Goal: Task Accomplishment & Management: Manage account settings

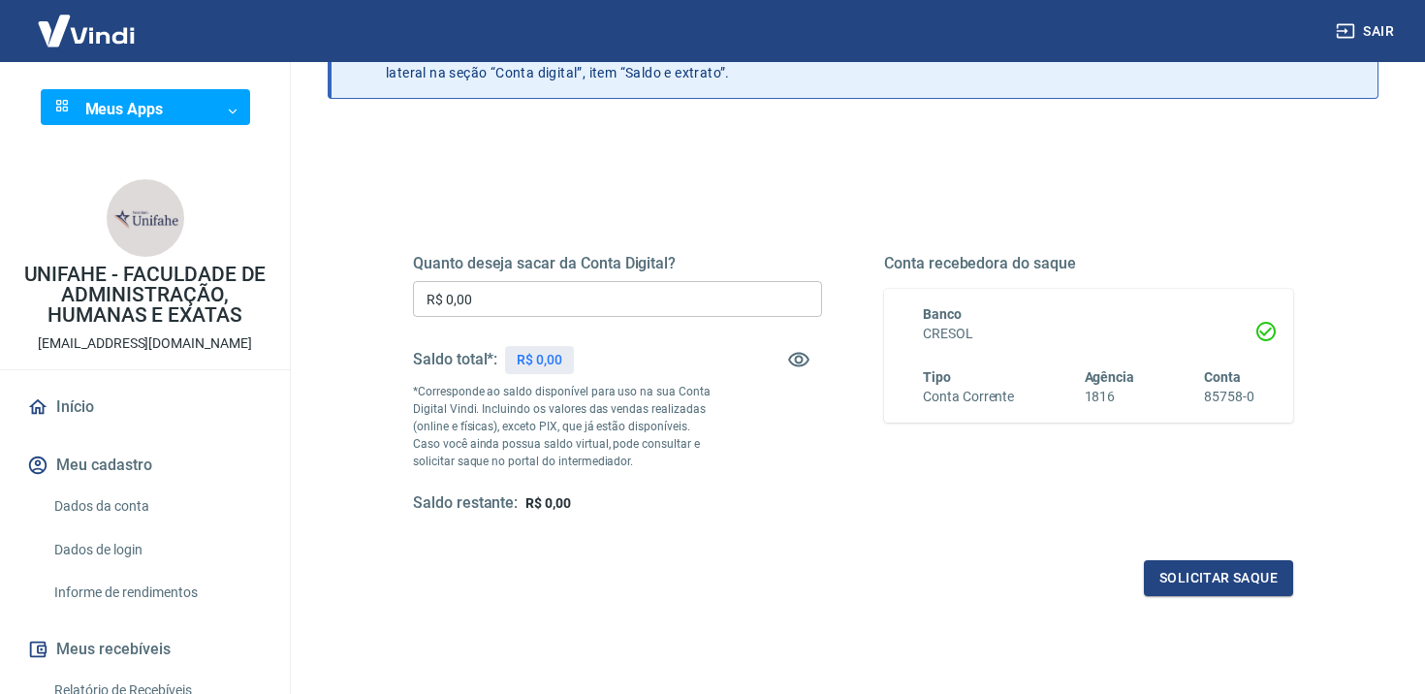
scroll to position [264, 0]
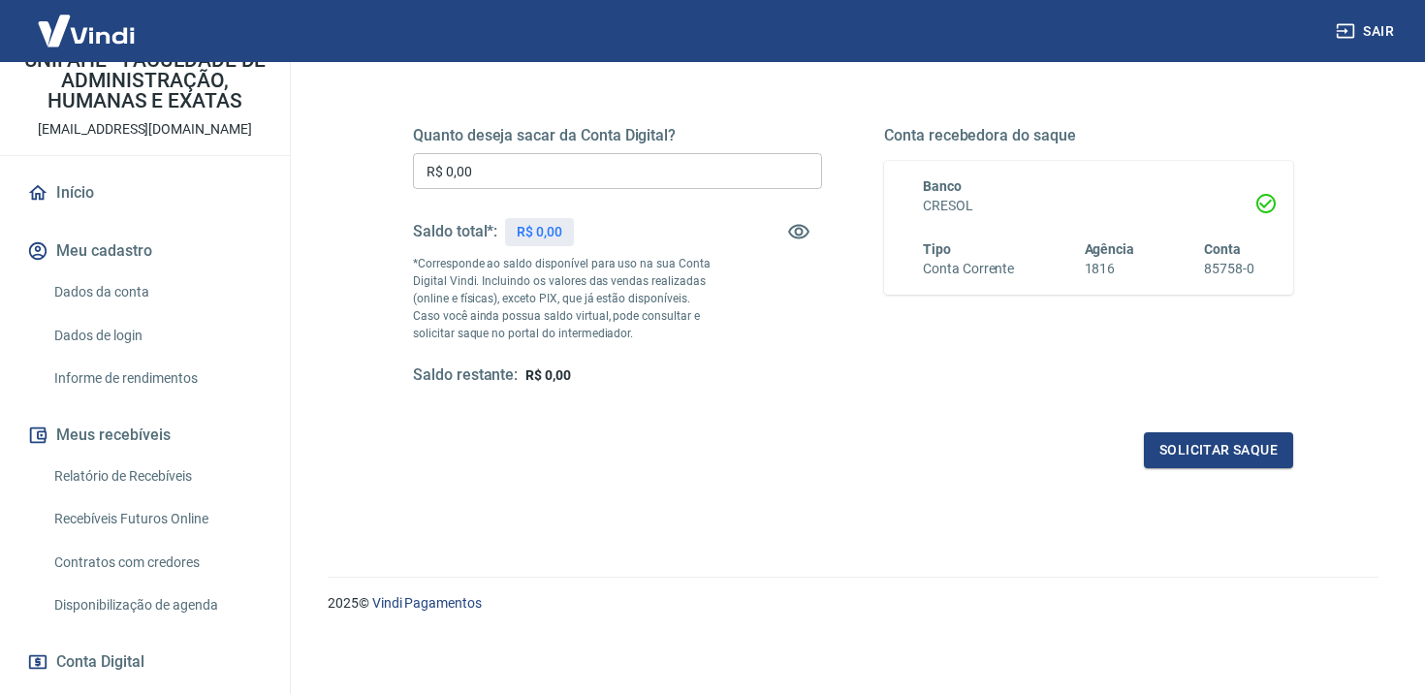
scroll to position [460, 0]
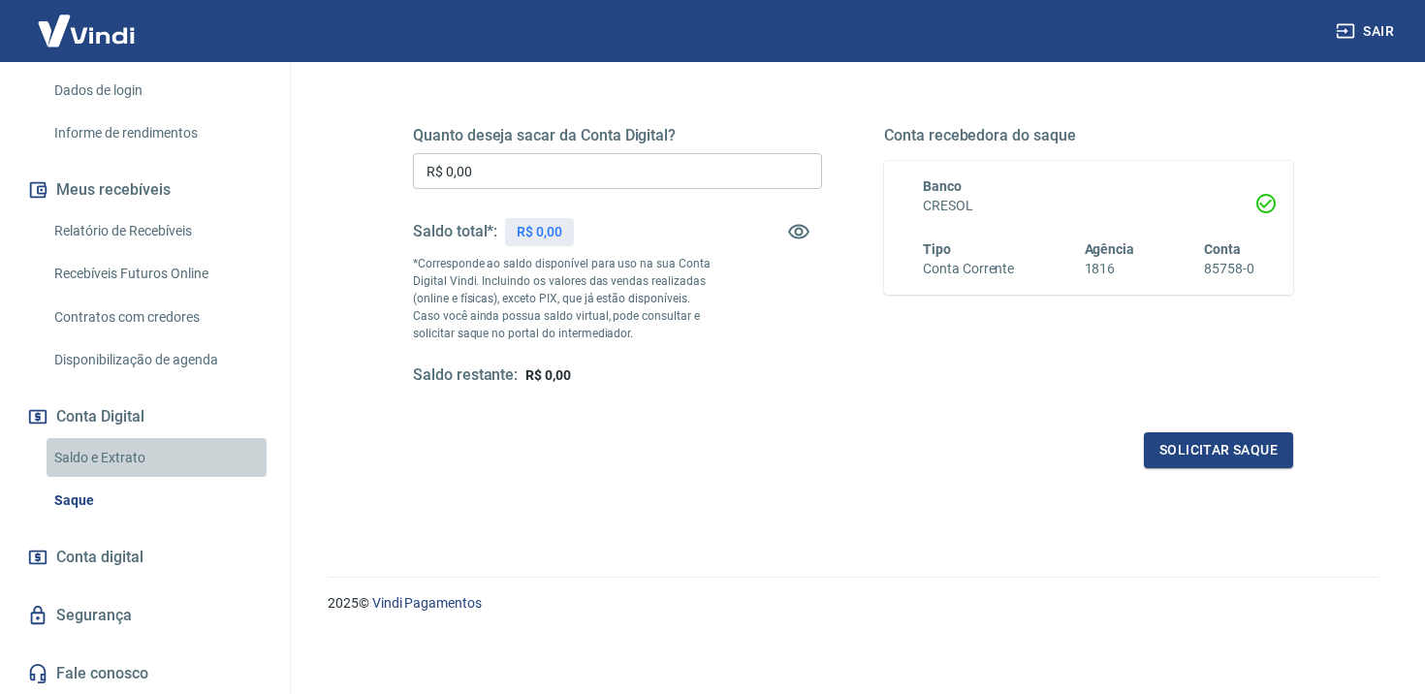
click at [126, 458] on link "Saldo e Extrato" at bounding box center [157, 458] width 220 height 40
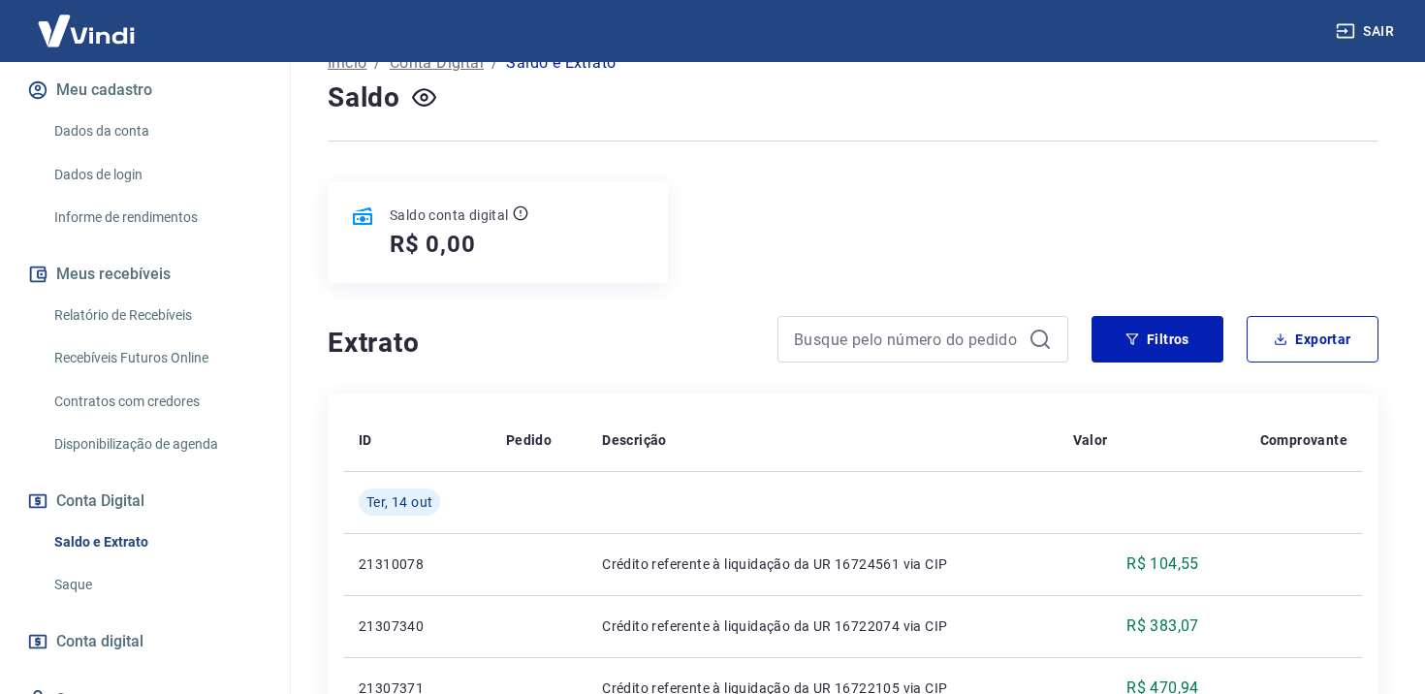
scroll to position [99, 0]
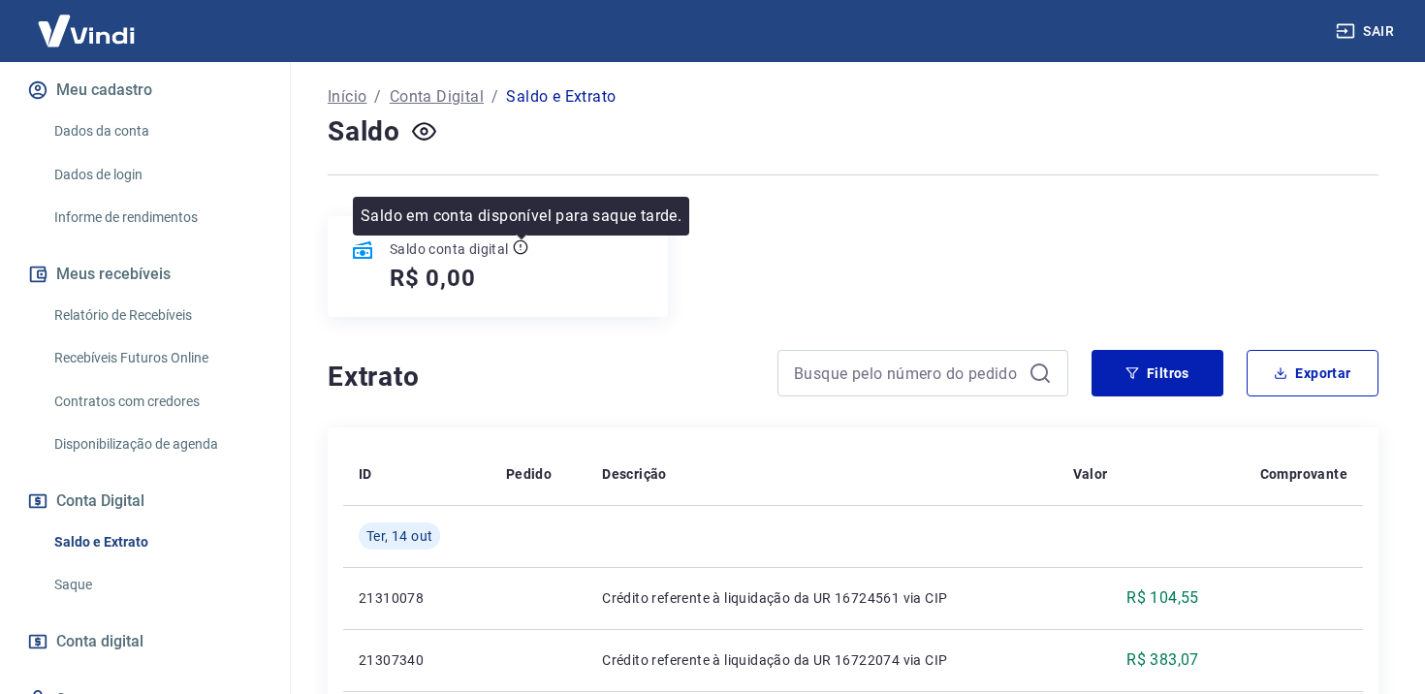
click at [525, 250] on icon at bounding box center [520, 247] width 15 height 15
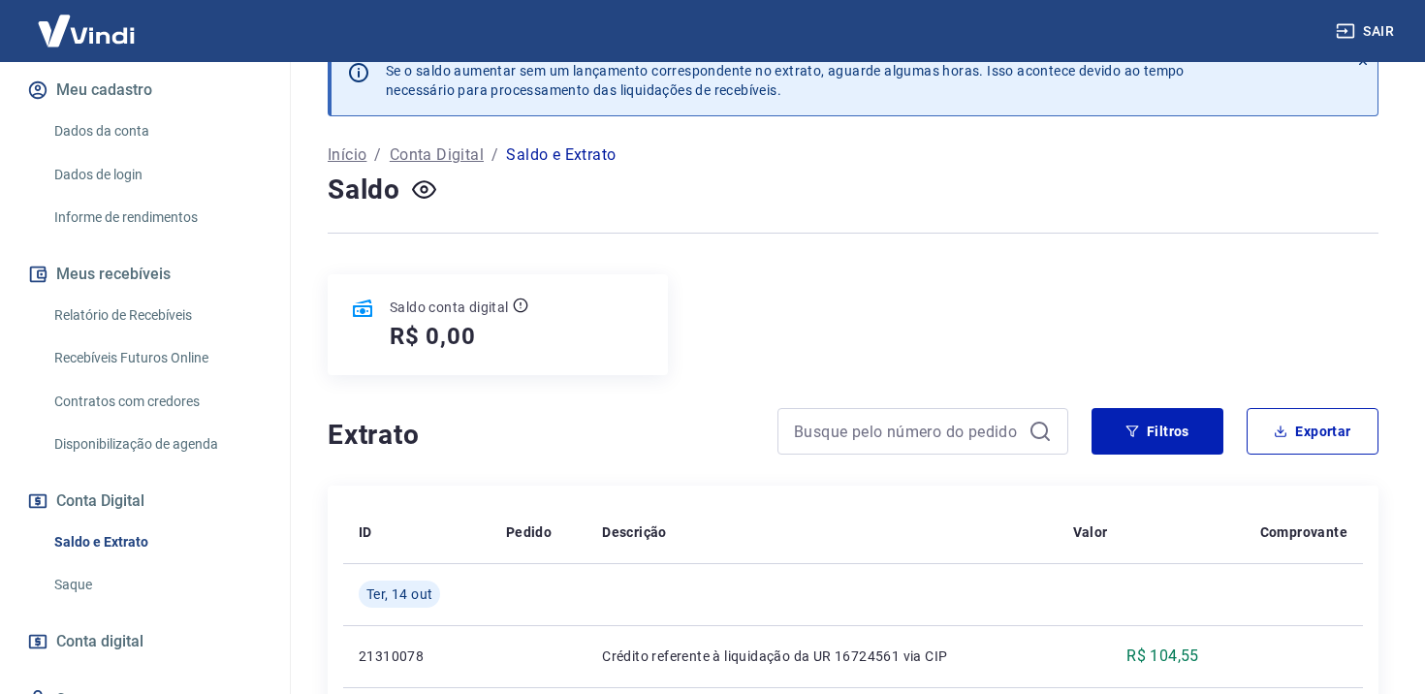
scroll to position [0, 0]
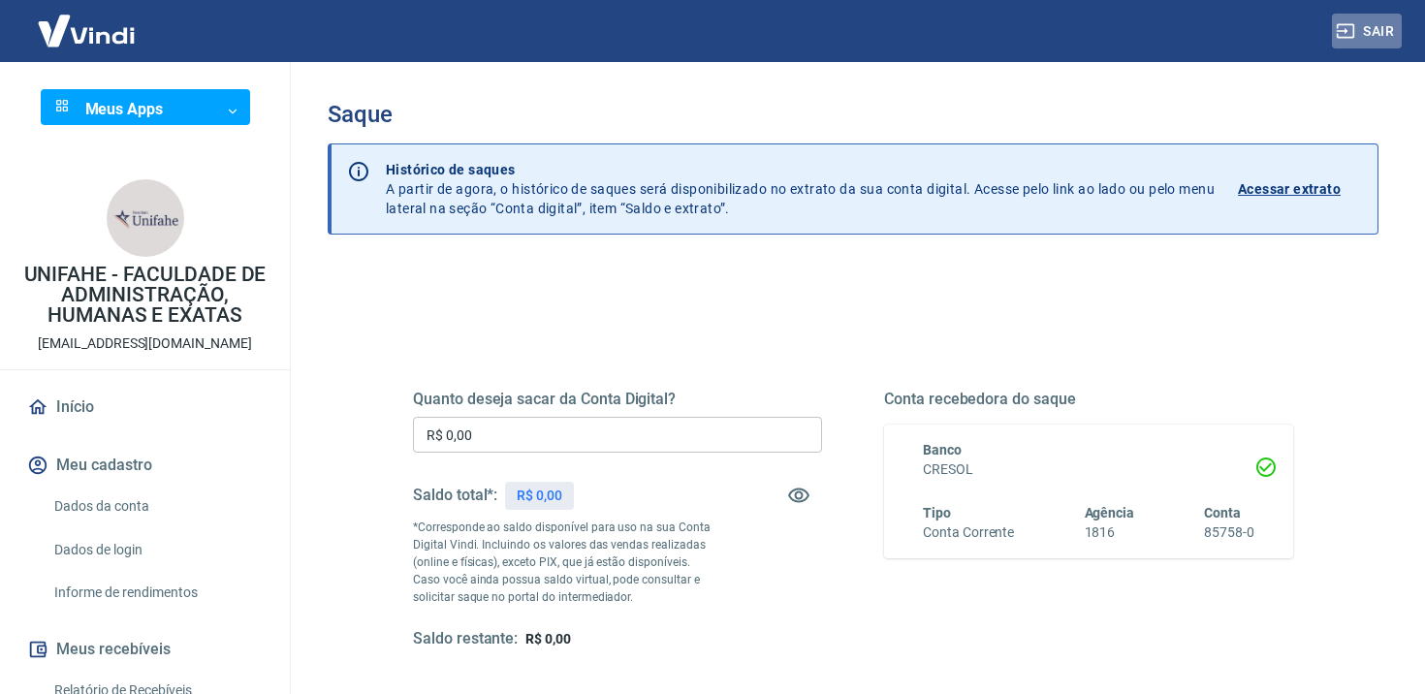
click at [1367, 31] on button "Sair" at bounding box center [1367, 32] width 70 height 36
click at [1368, 33] on button "Sair" at bounding box center [1367, 32] width 70 height 36
